Goal: Check status: Check status

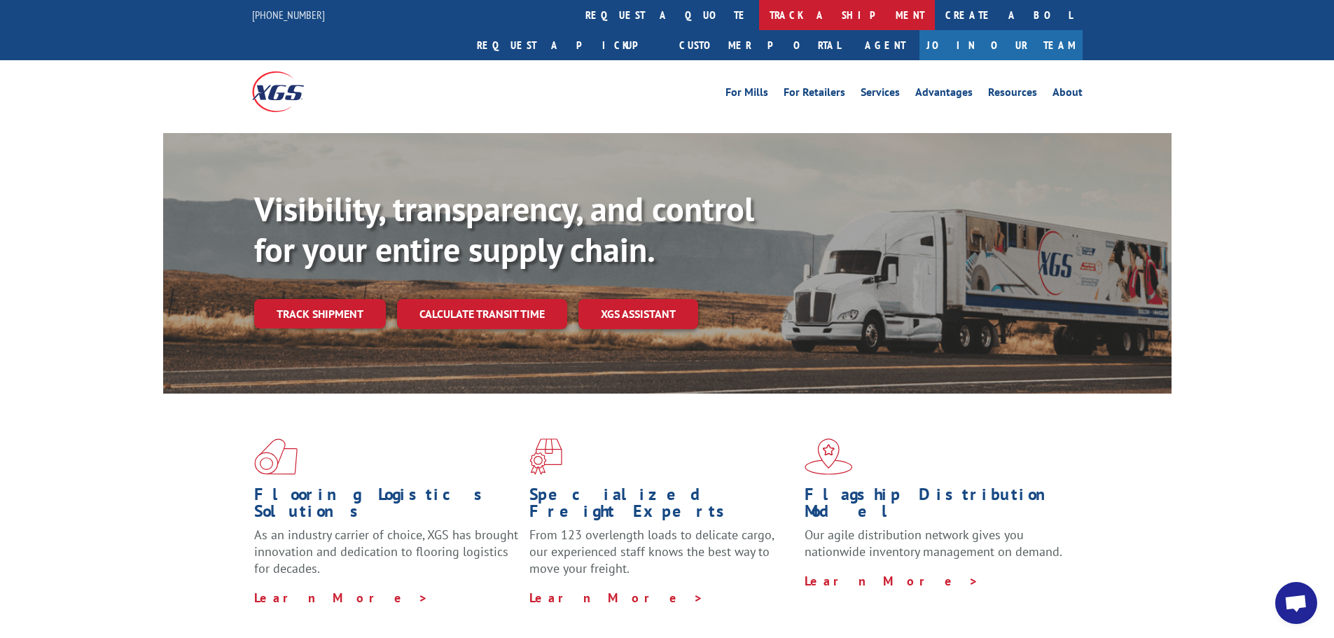
click at [759, 15] on link "track a shipment" at bounding box center [847, 15] width 176 height 30
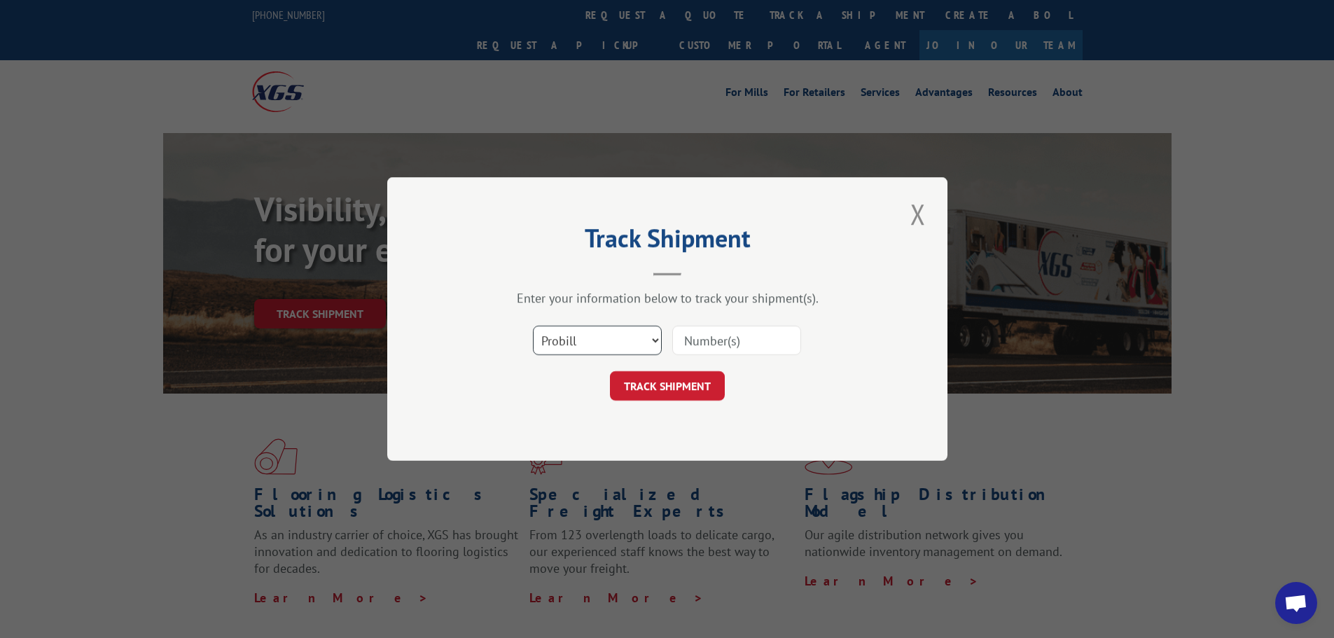
click at [659, 342] on select "Select category... Probill BOL PO" at bounding box center [597, 340] width 129 height 29
select select "bol"
click at [533, 326] on select "Select category... Probill BOL PO" at bounding box center [597, 340] width 129 height 29
click at [697, 346] on input at bounding box center [736, 340] width 129 height 29
type input "CP-028753.A"
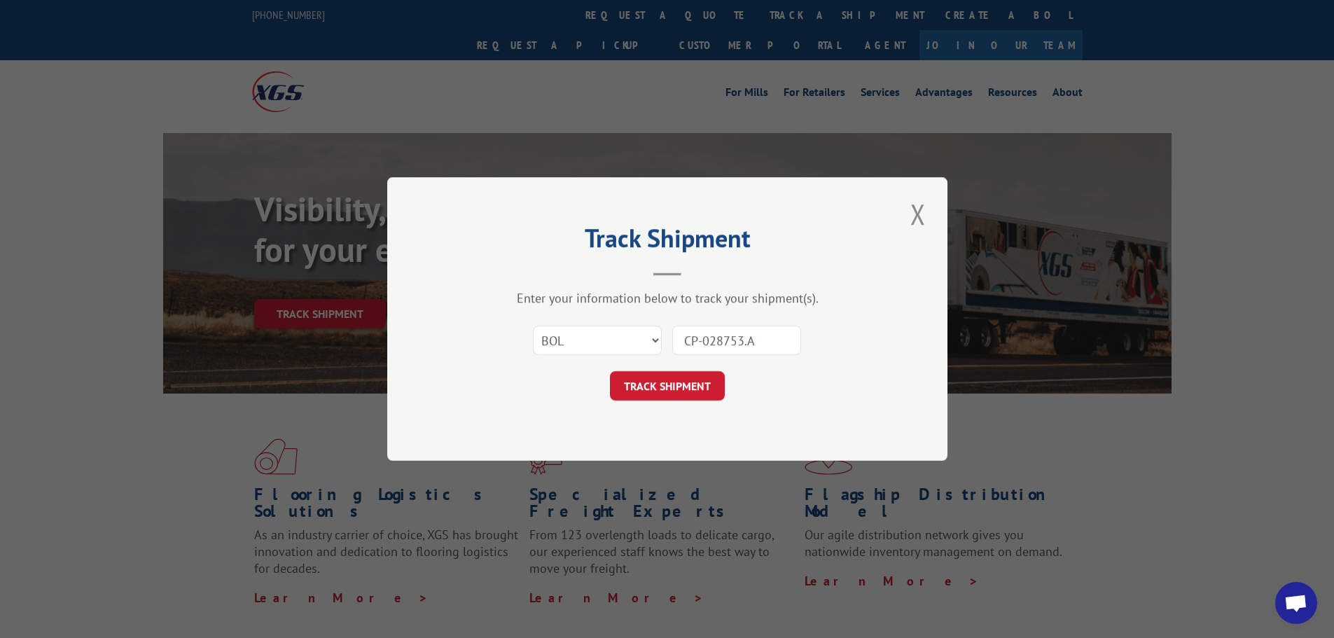
click button "TRACK SHIPMENT" at bounding box center [667, 385] width 115 height 29
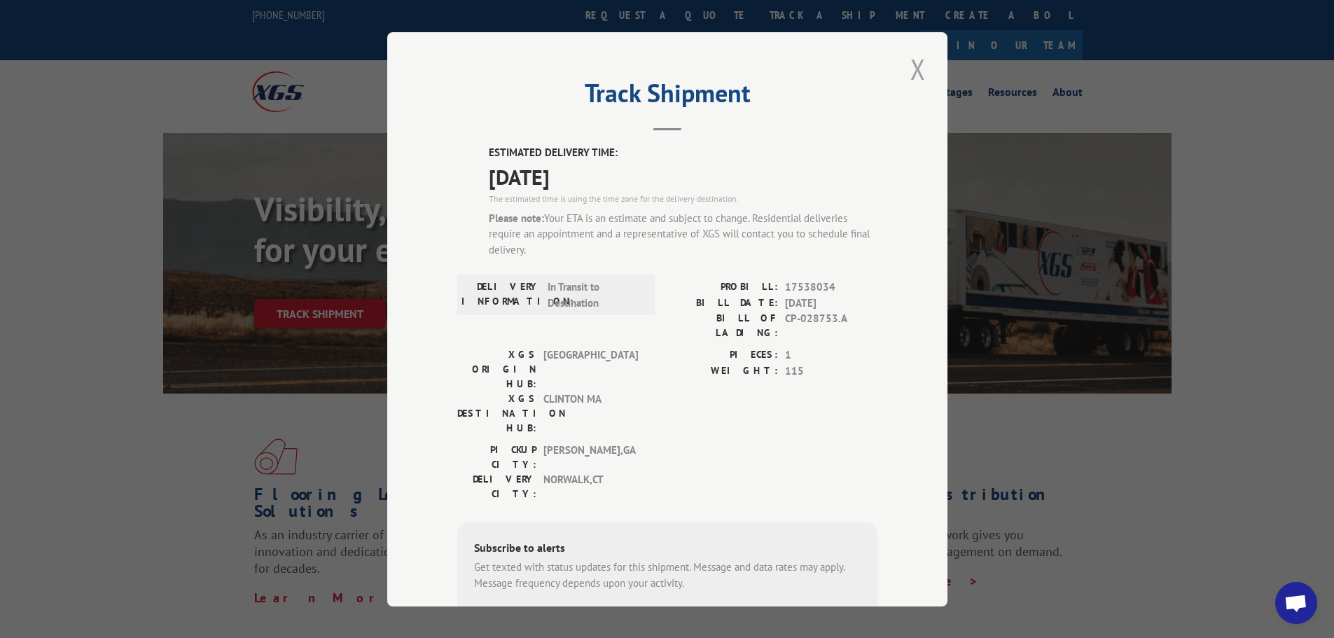
click at [915, 69] on button "Close modal" at bounding box center [918, 69] width 24 height 39
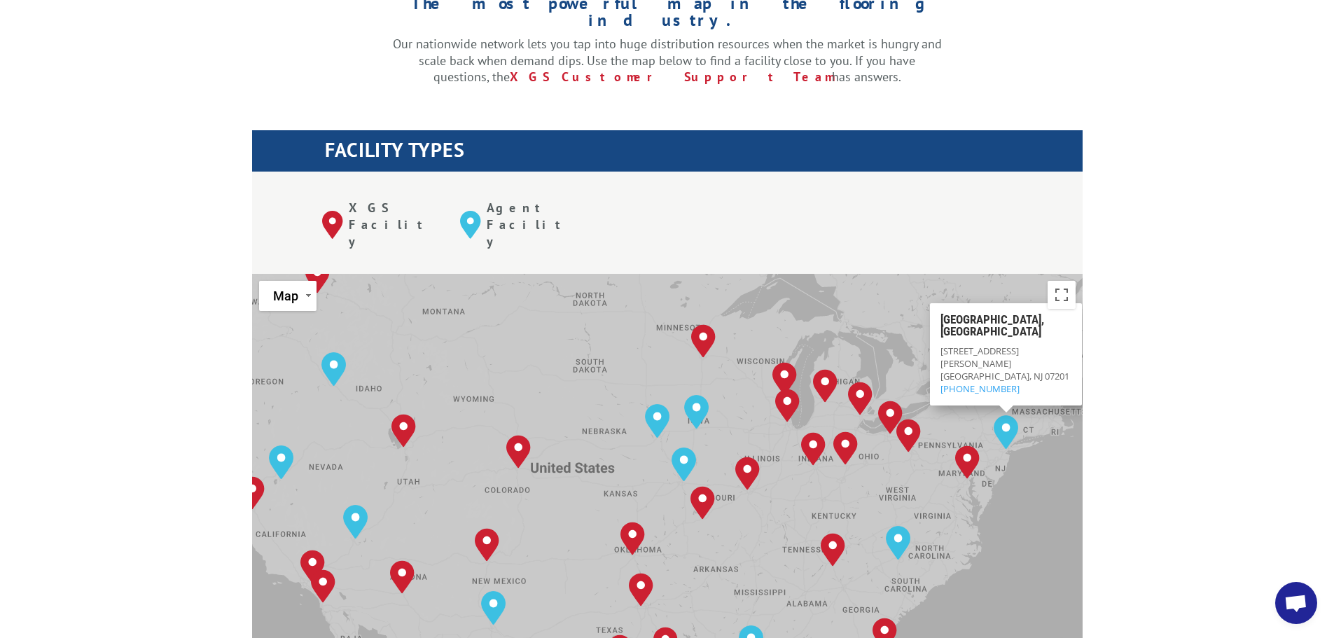
scroll to position [490, 0]
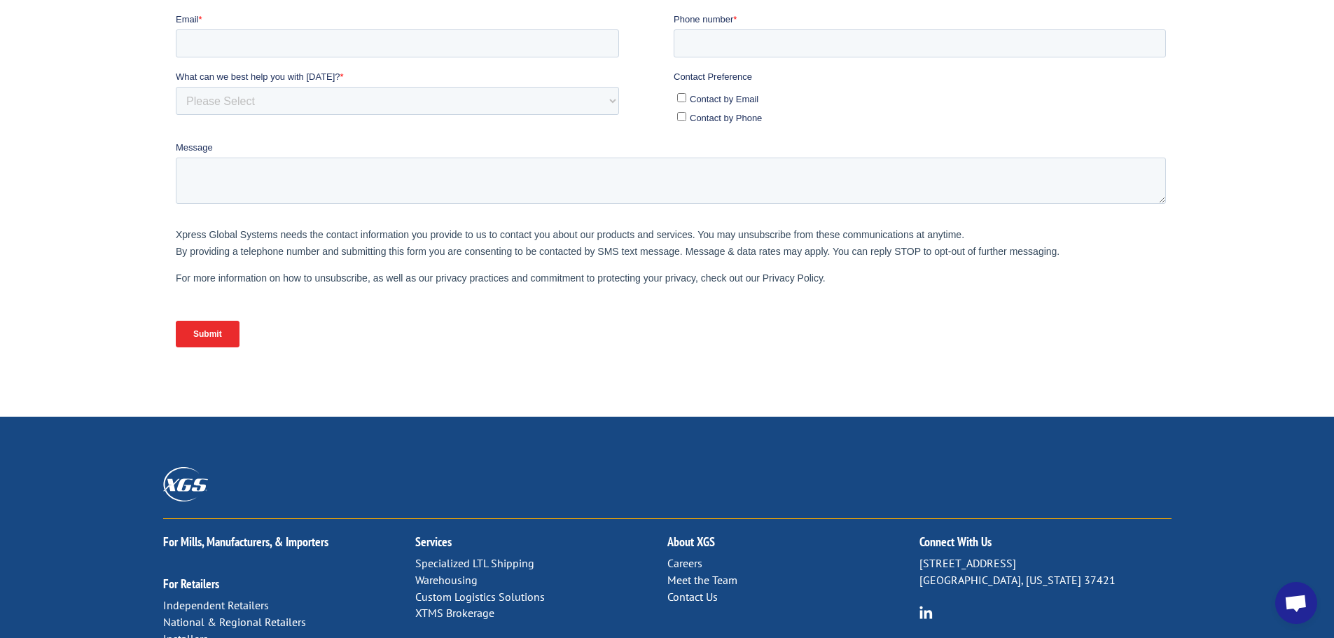
scroll to position [587, 0]
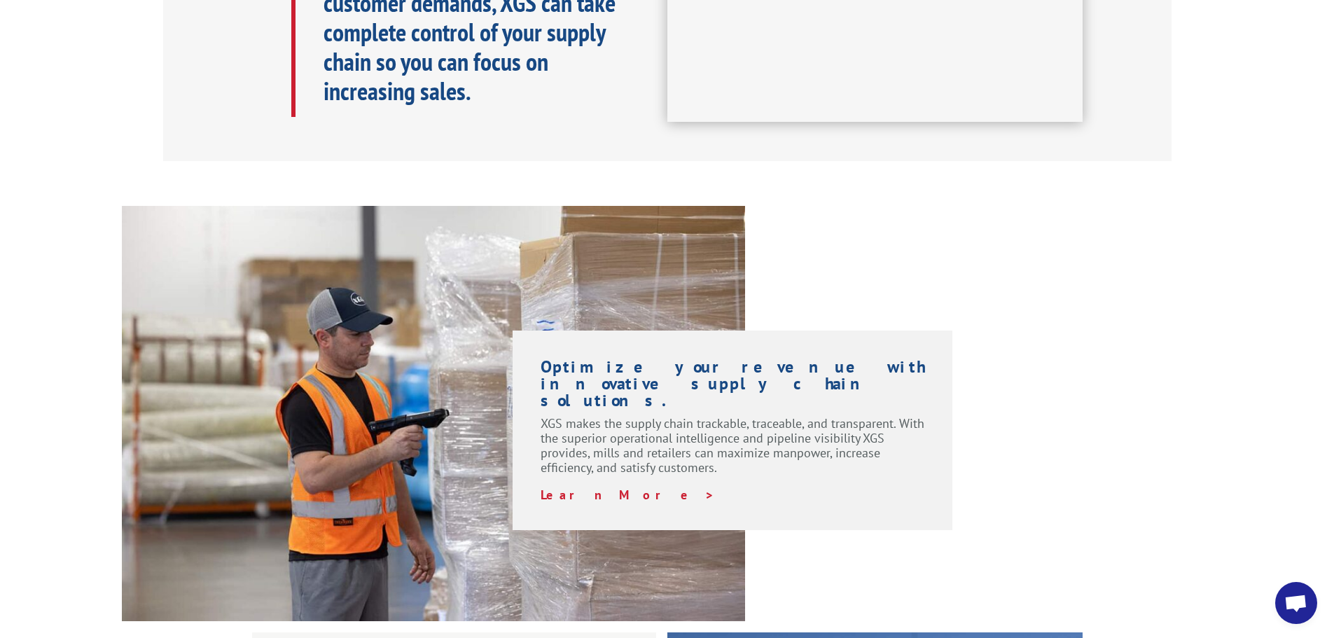
scroll to position [980, 0]
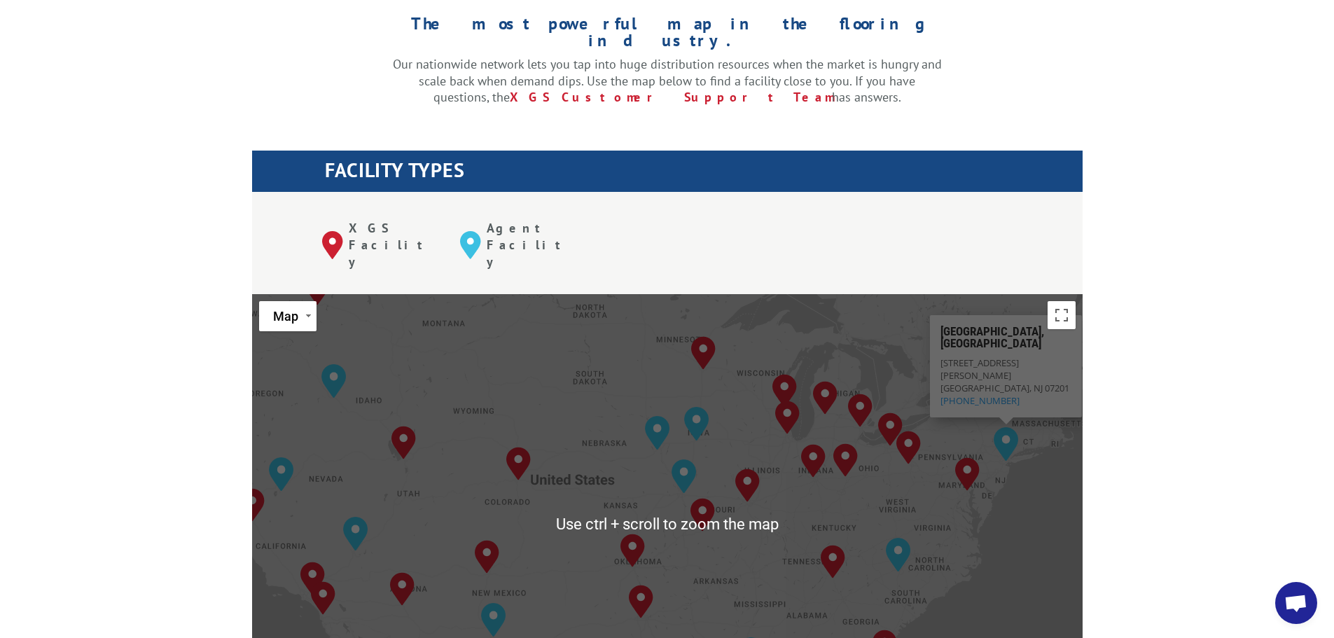
scroll to position [420, 0]
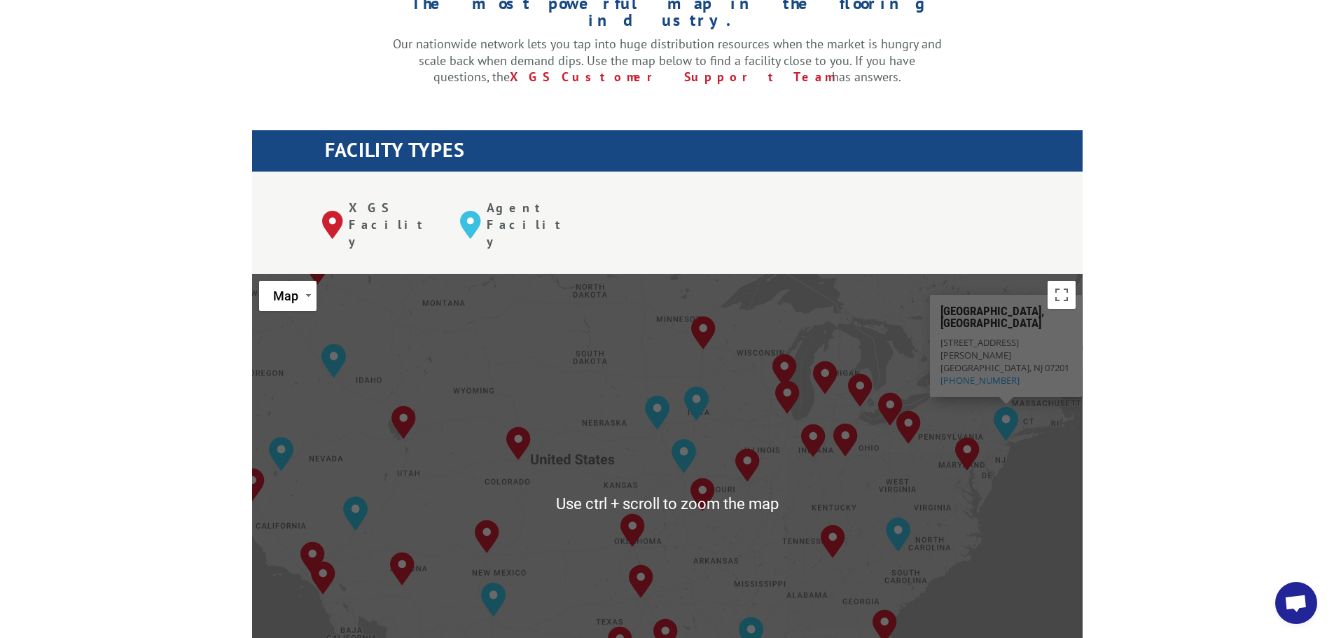
click at [1150, 306] on div "The most powerful map in the flooring industry. Our nationwide network lets you…" at bounding box center [667, 619] width 1334 height 1338
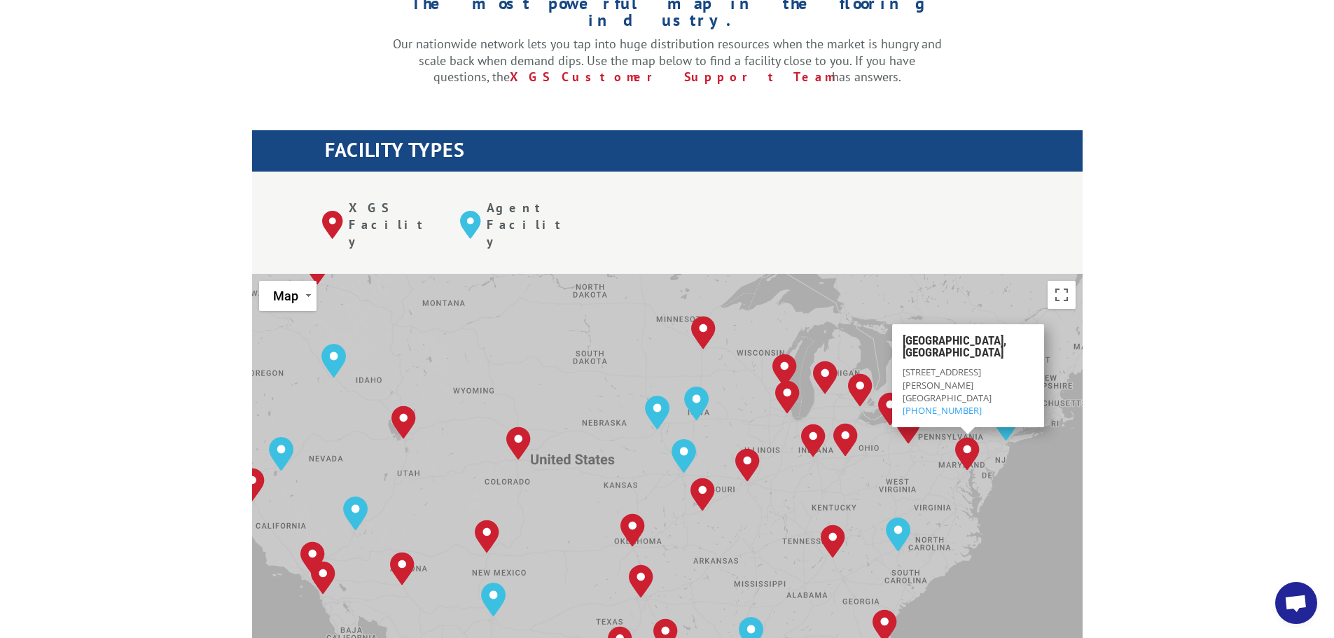
click at [1006, 419] on div "To navigate, press the arrow keys. [GEOGRAPHIC_DATA], [GEOGRAPHIC_DATA] [GEOGRA…" at bounding box center [667, 504] width 830 height 461
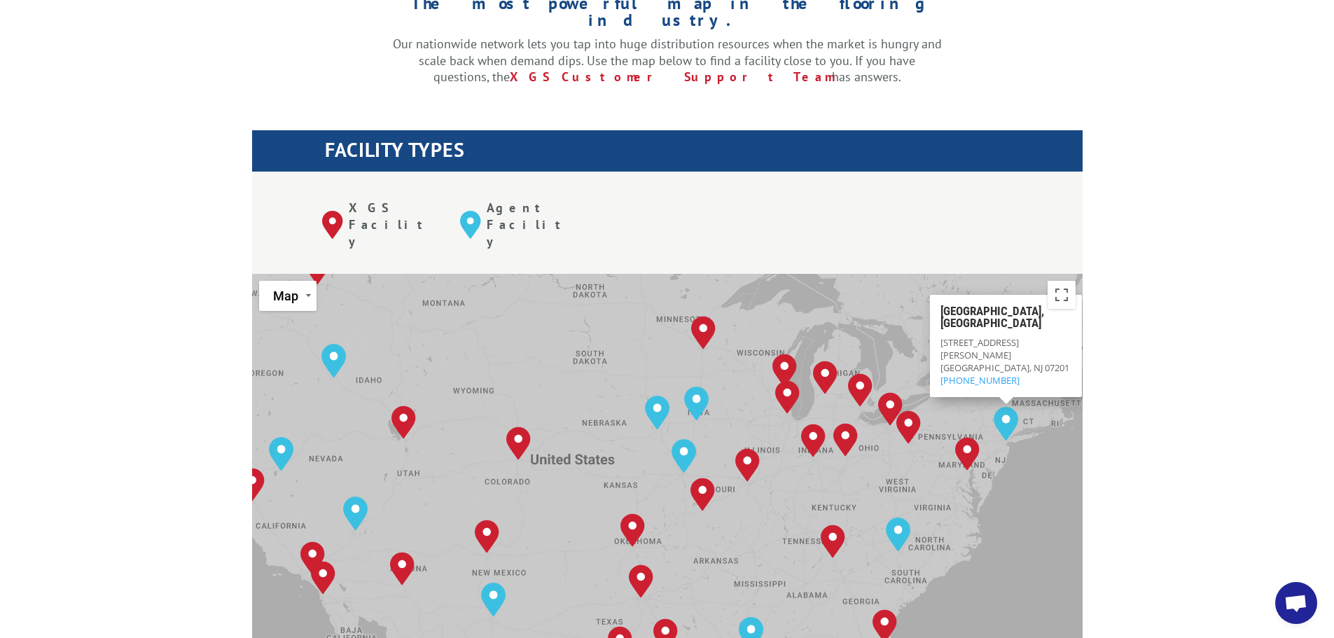
click at [998, 401] on img "Elizabeth, NJ" at bounding box center [1006, 423] width 36 height 45
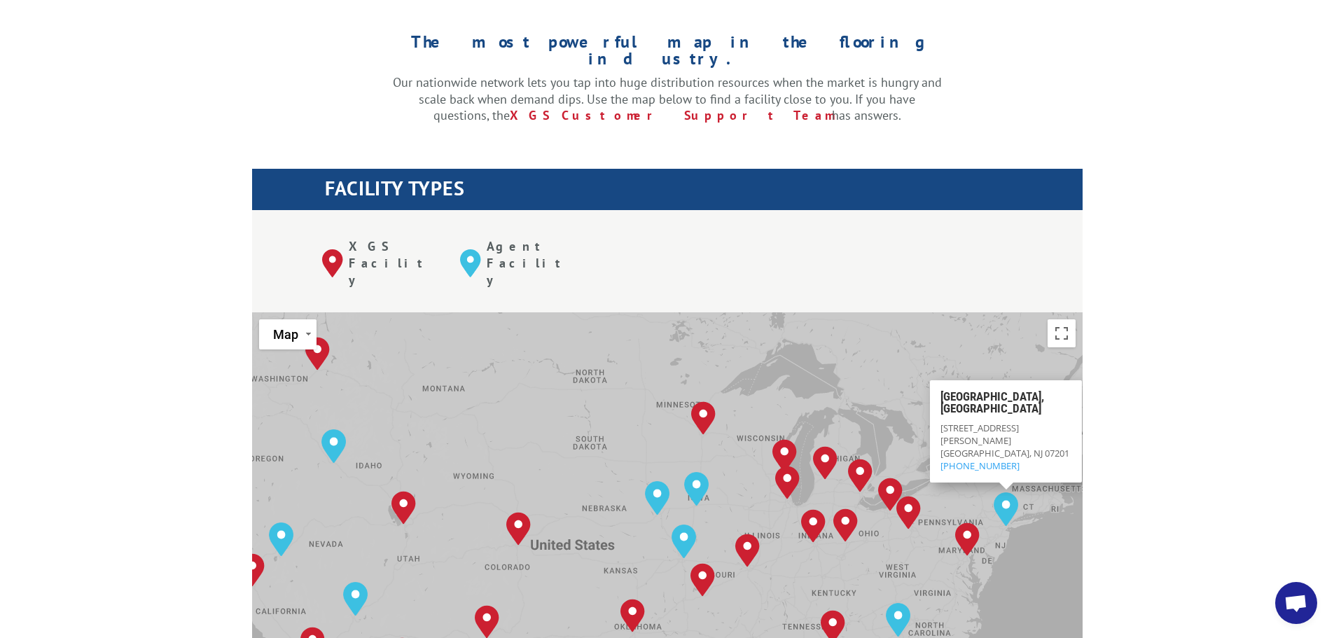
scroll to position [350, 0]
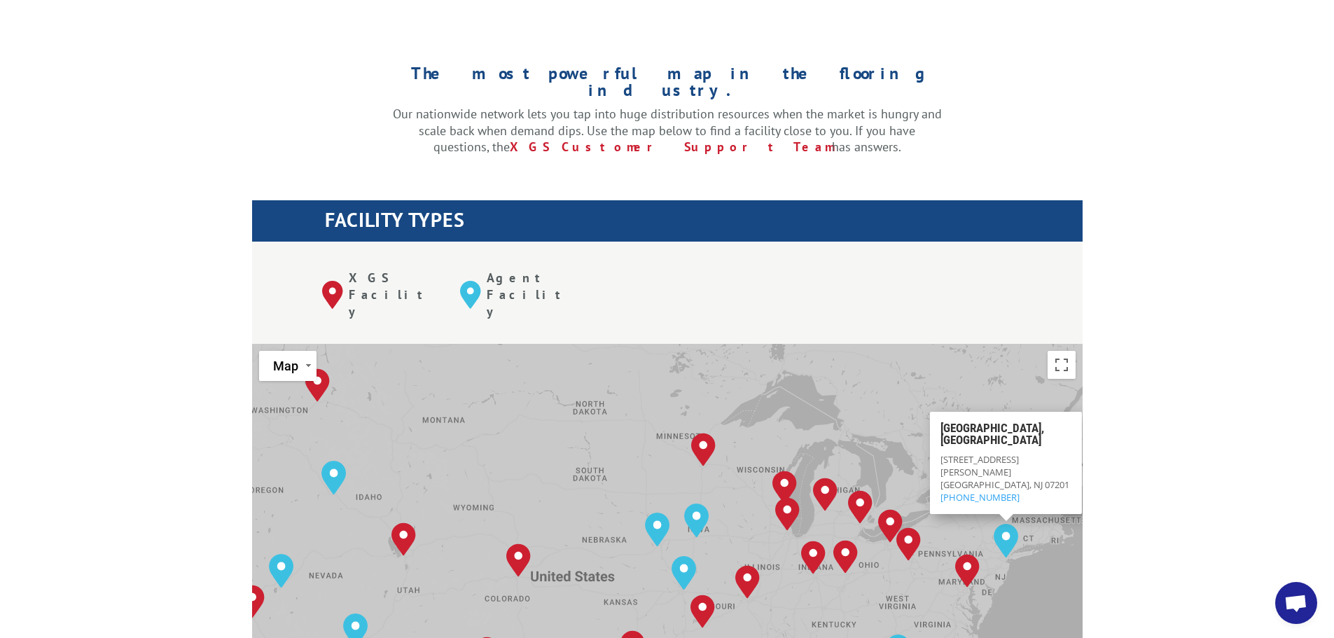
click at [1045, 542] on div "To navigate, press the arrow keys. [GEOGRAPHIC_DATA], [GEOGRAPHIC_DATA] [GEOGRA…" at bounding box center [667, 574] width 830 height 461
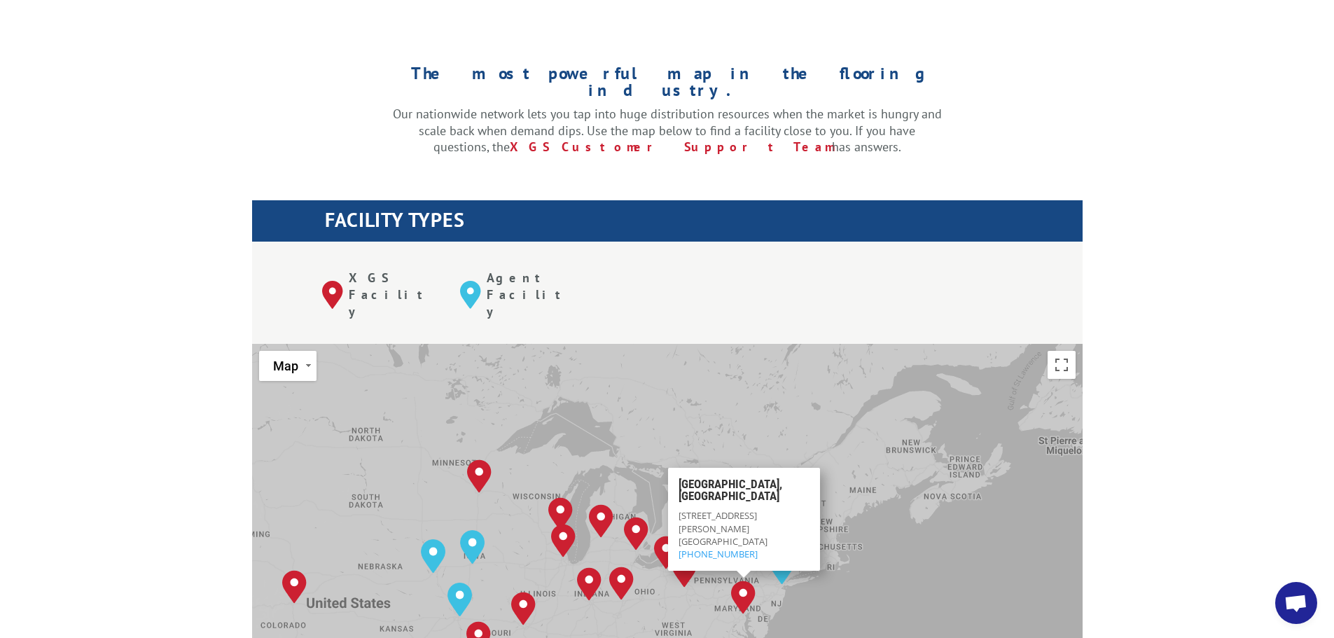
drag, startPoint x: 933, startPoint y: 483, endPoint x: 707, endPoint y: 510, distance: 227.1
click at [707, 510] on div "To navigate, press the arrow keys. [GEOGRAPHIC_DATA], [GEOGRAPHIC_DATA] [GEOGRA…" at bounding box center [667, 574] width 830 height 461
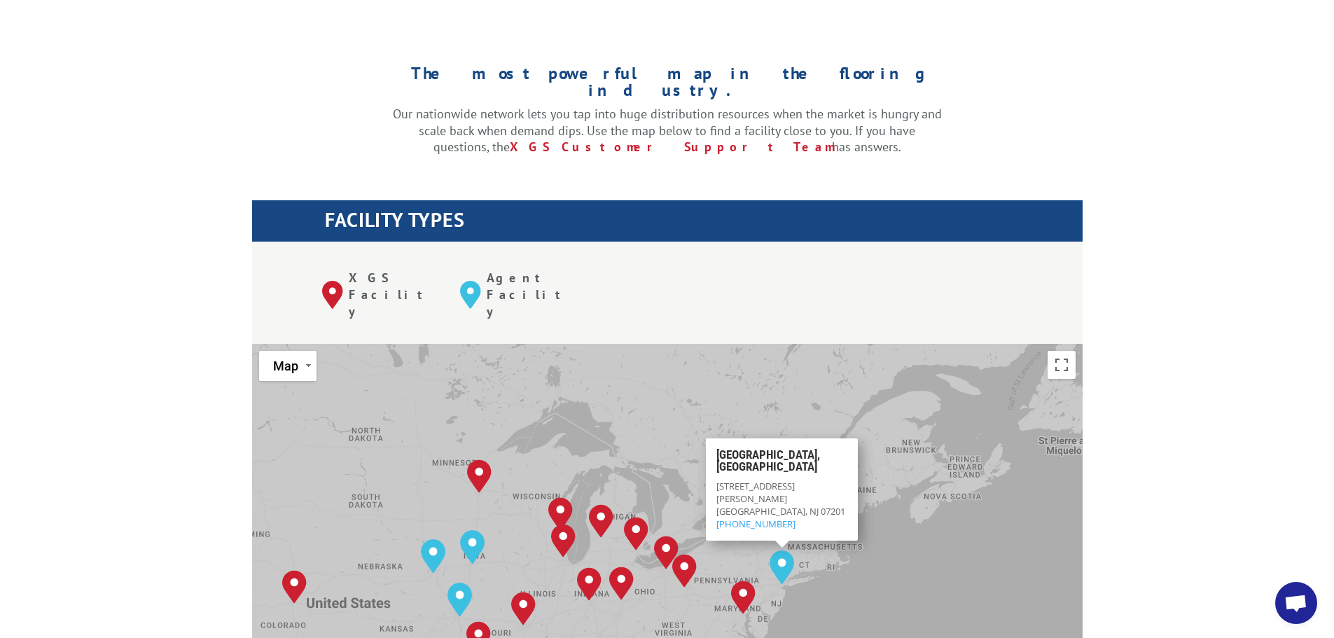
click at [867, 569] on div "To navigate, press the arrow keys. [GEOGRAPHIC_DATA], [GEOGRAPHIC_DATA] [GEOGRA…" at bounding box center [667, 574] width 830 height 461
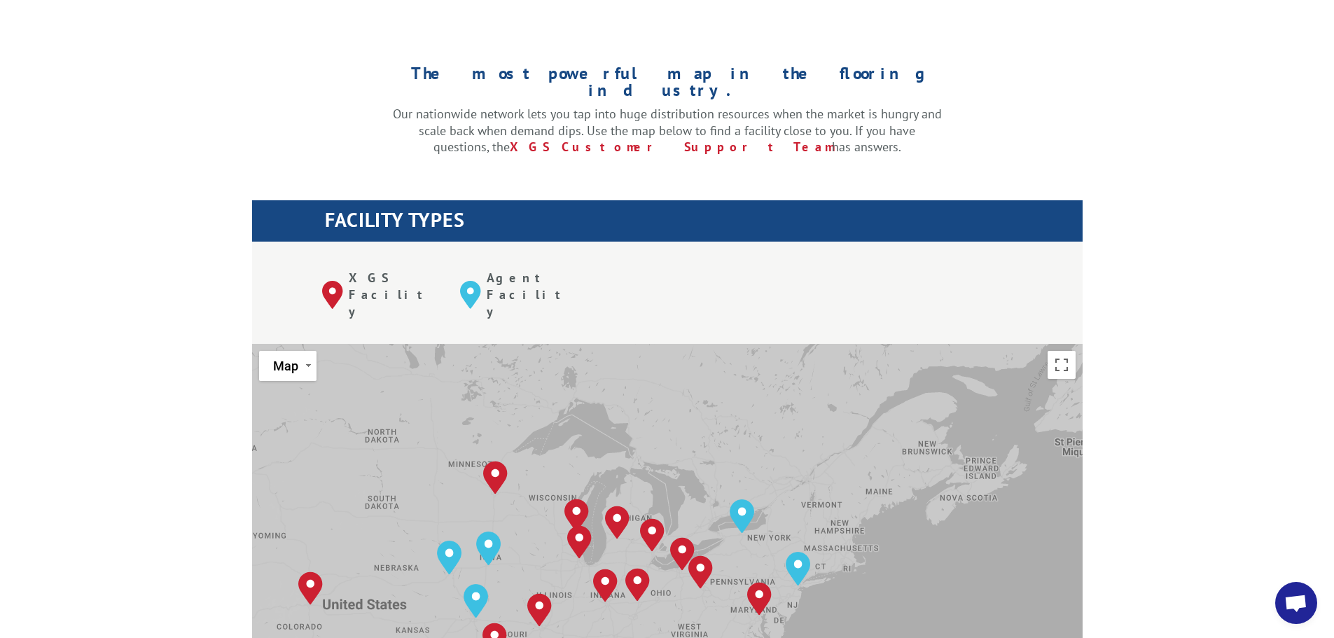
drag, startPoint x: 943, startPoint y: 550, endPoint x: 958, endPoint y: 552, distance: 14.8
click at [958, 552] on div "To navigate, press the arrow keys. [GEOGRAPHIC_DATA], [GEOGRAPHIC_DATA] [GEOGRA…" at bounding box center [667, 574] width 830 height 461
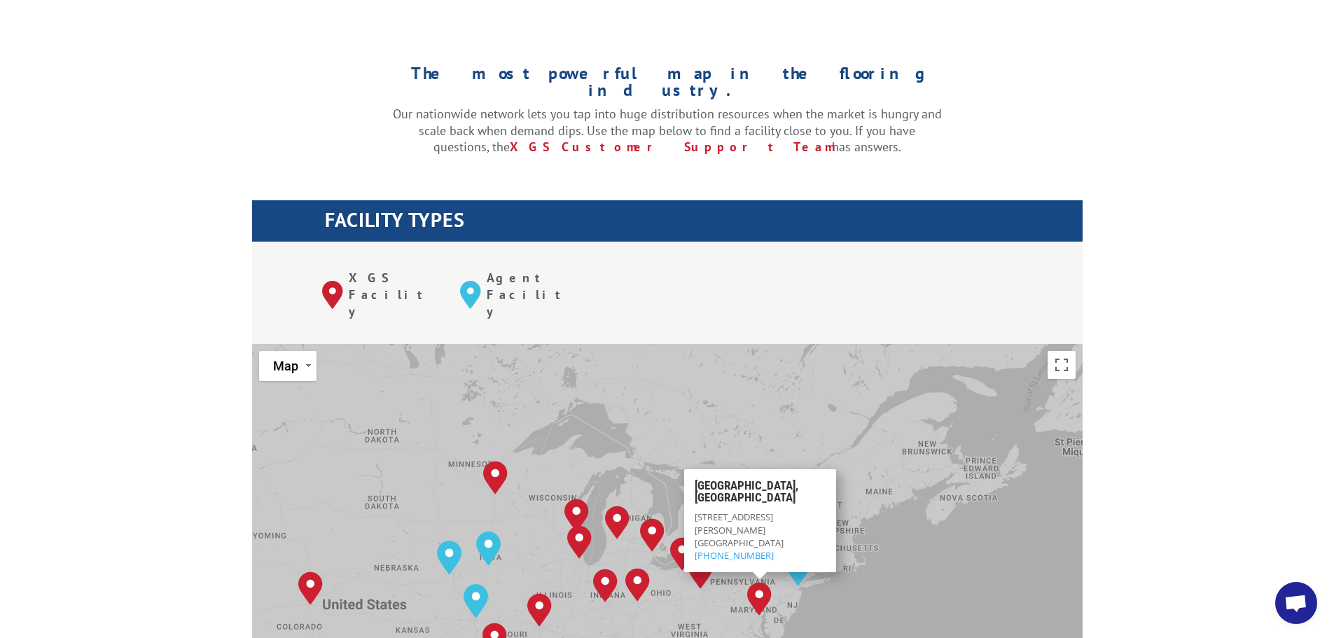
click at [905, 560] on div "To navigate, press the arrow keys. [GEOGRAPHIC_DATA], [GEOGRAPHIC_DATA] [GEOGRA…" at bounding box center [667, 574] width 830 height 461
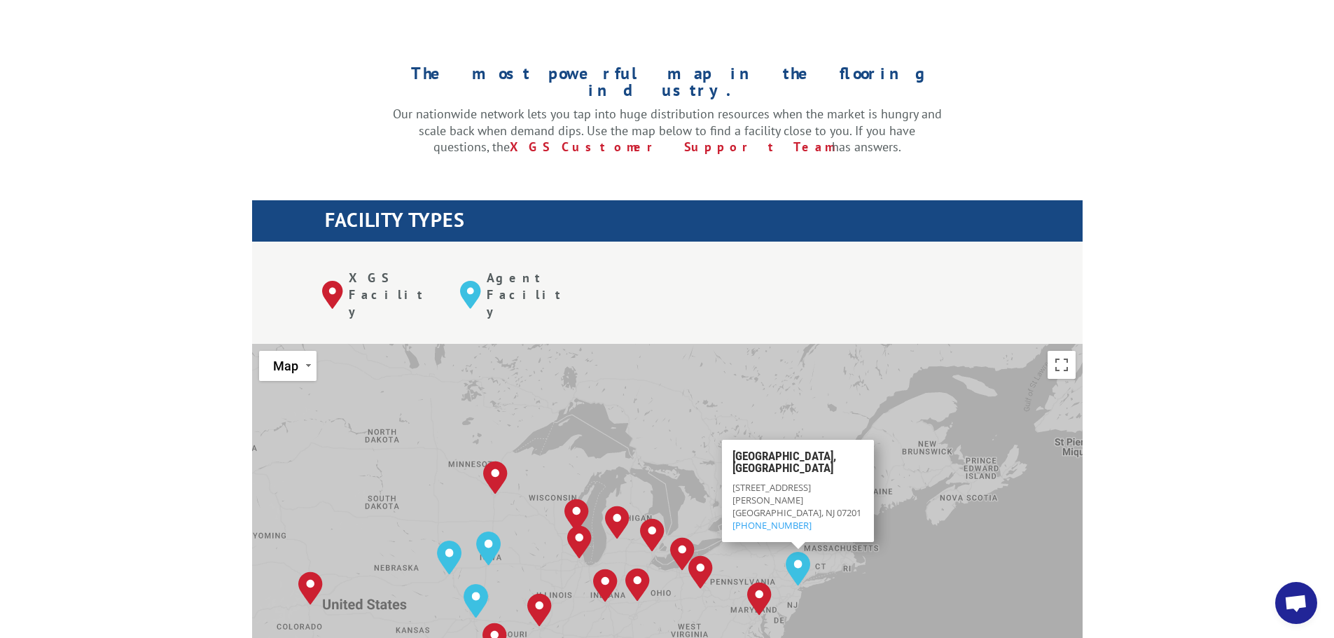
click at [1025, 510] on div "To navigate, press the arrow keys. [GEOGRAPHIC_DATA], [GEOGRAPHIC_DATA] [GEOGRA…" at bounding box center [667, 574] width 830 height 461
click at [929, 551] on div "To navigate, press the arrow keys. [GEOGRAPHIC_DATA], [GEOGRAPHIC_DATA] [GEOGRA…" at bounding box center [667, 574] width 830 height 461
